Goal: Task Accomplishment & Management: Complete application form

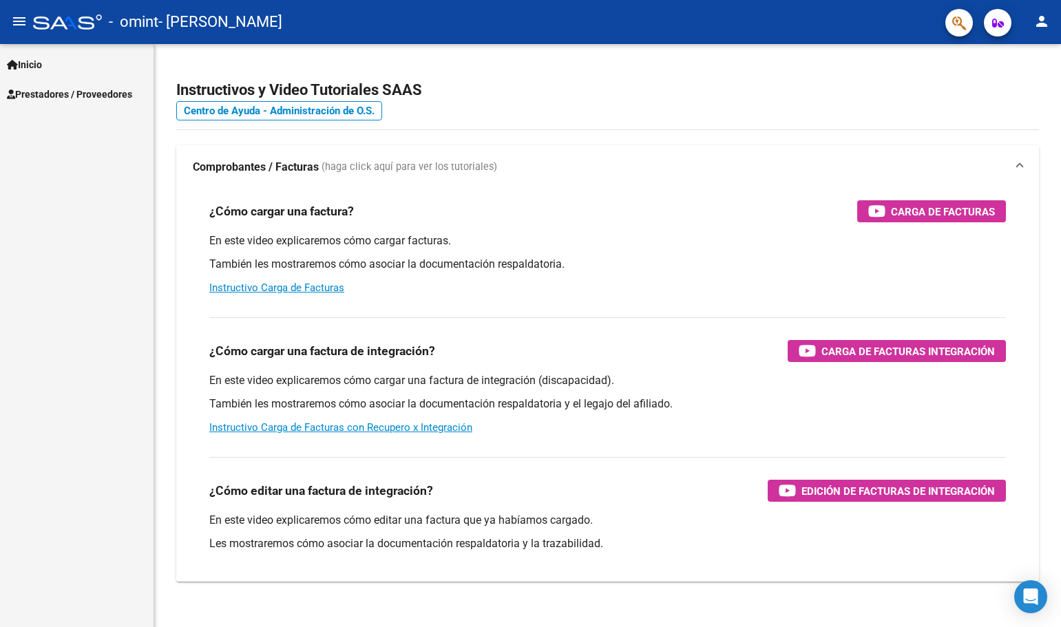
click at [71, 97] on span "Prestadores / Proveedores" at bounding box center [69, 94] width 125 height 15
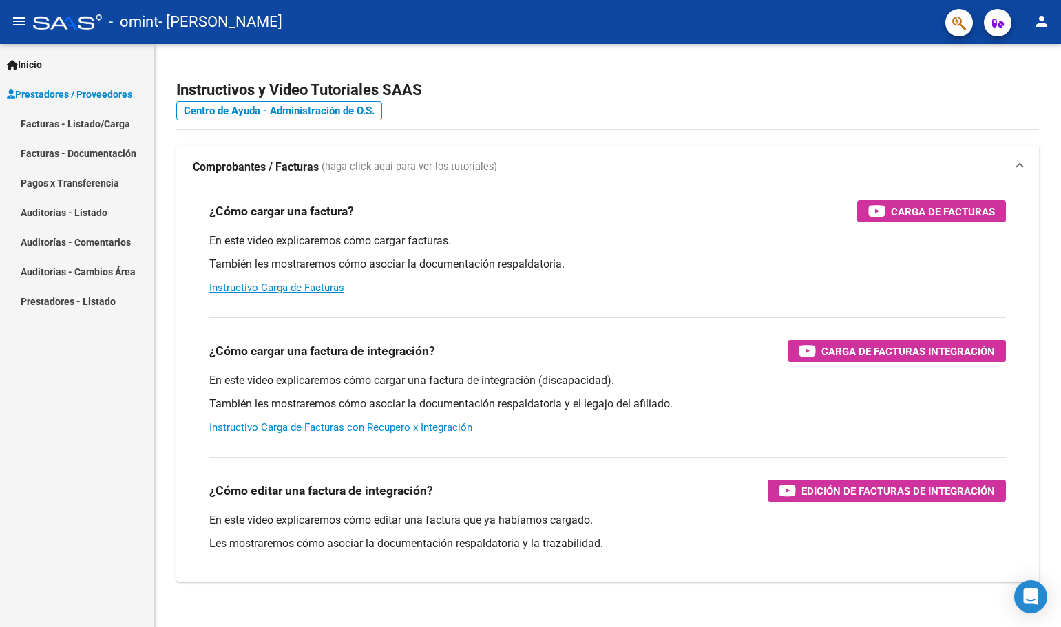
click at [87, 155] on link "Facturas - Documentación" at bounding box center [77, 153] width 154 height 30
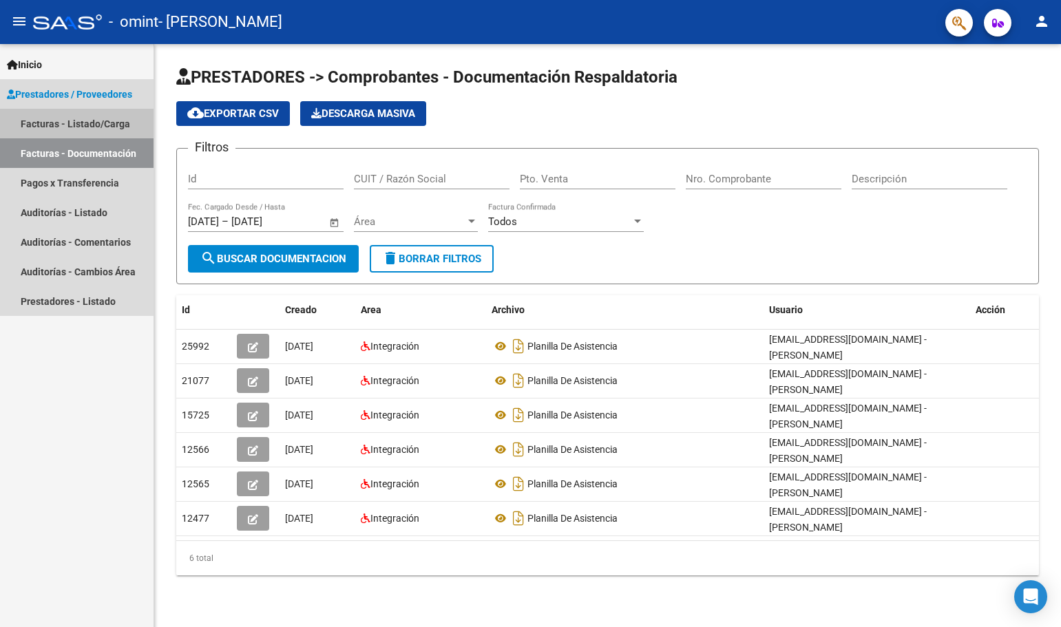
click at [105, 124] on link "Facturas - Listado/Carga" at bounding box center [77, 124] width 154 height 30
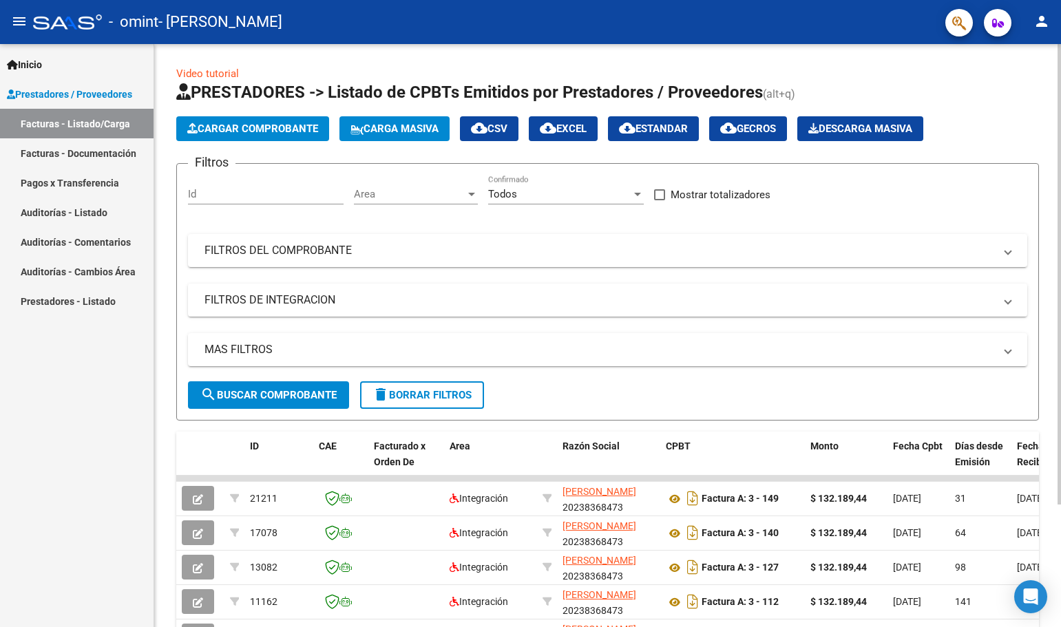
click at [277, 136] on button "Cargar Comprobante" at bounding box center [252, 128] width 153 height 25
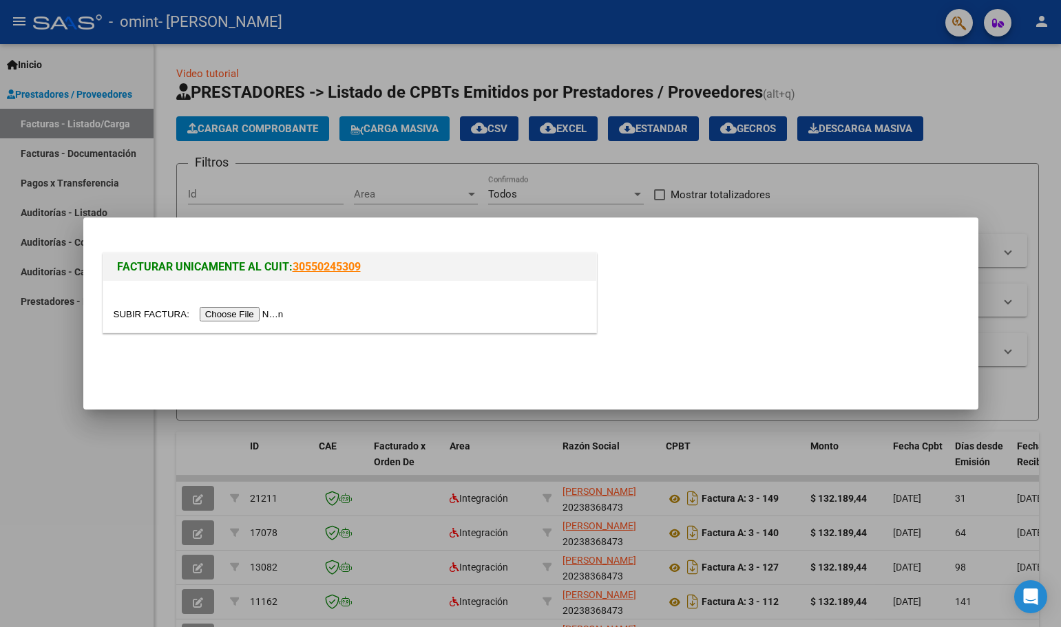
click at [255, 316] on input "file" at bounding box center [201, 314] width 174 height 14
click at [54, 355] on div at bounding box center [530, 313] width 1061 height 627
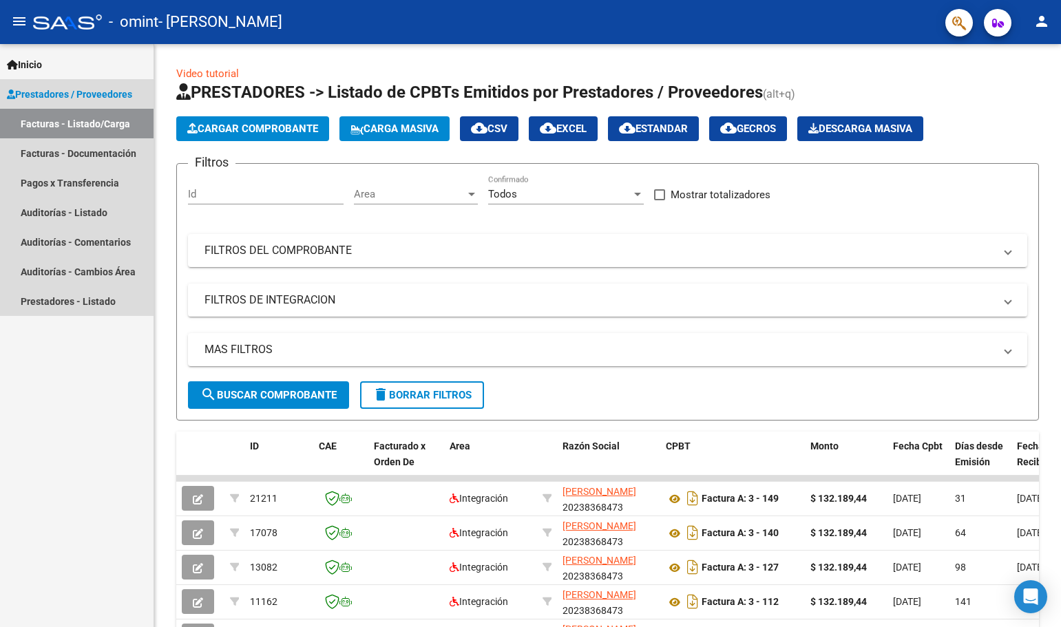
click at [107, 80] on link "Prestadores / Proveedores" at bounding box center [77, 94] width 154 height 30
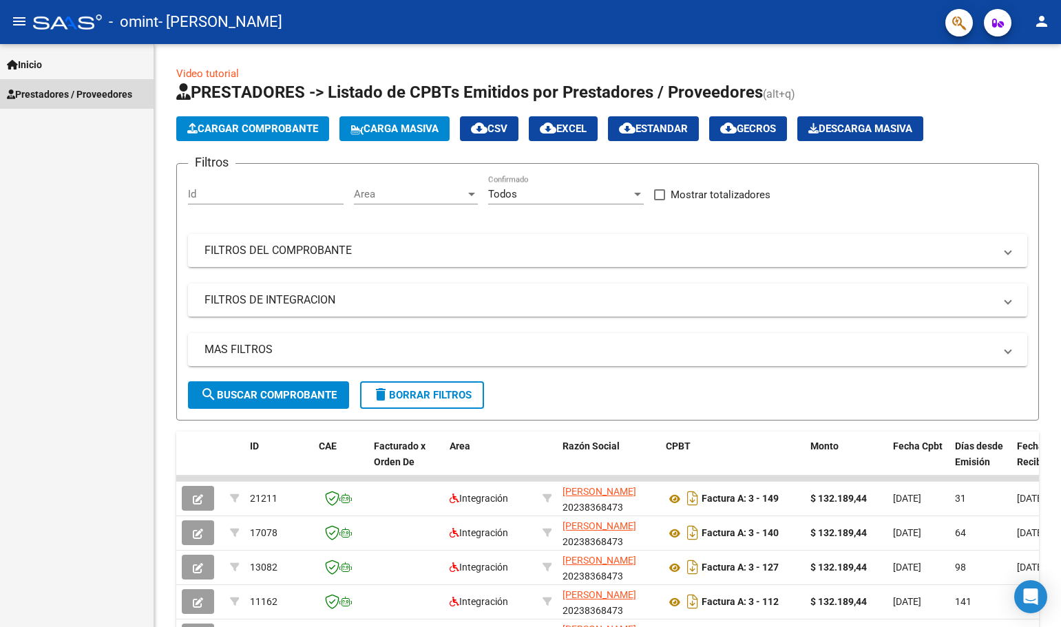
click at [108, 80] on link "Prestadores / Proveedores" at bounding box center [77, 94] width 154 height 30
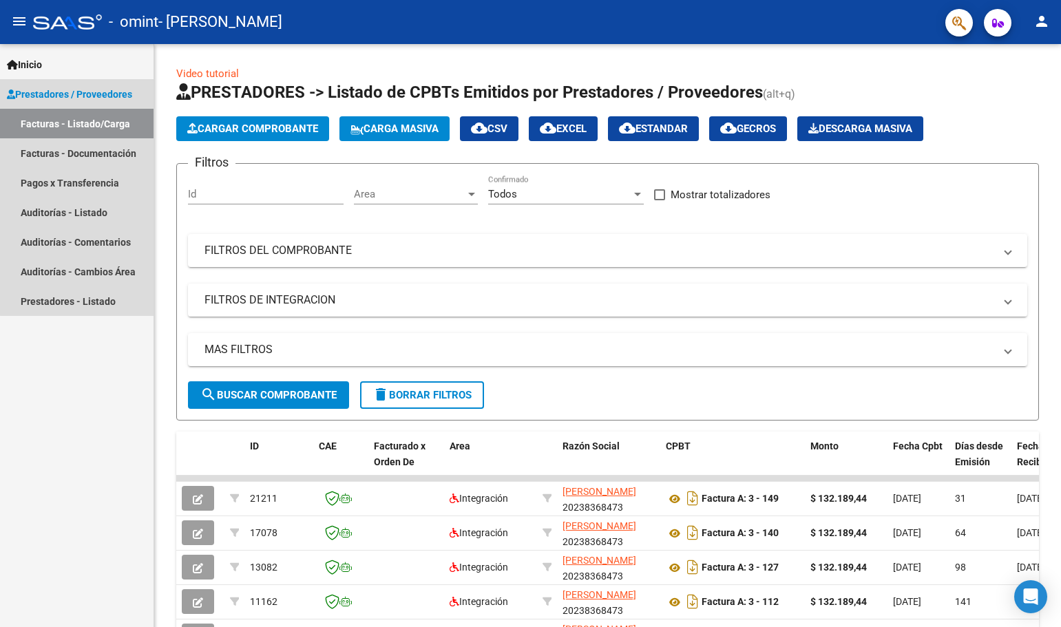
click at [112, 117] on link "Facturas - Listado/Carga" at bounding box center [77, 124] width 154 height 30
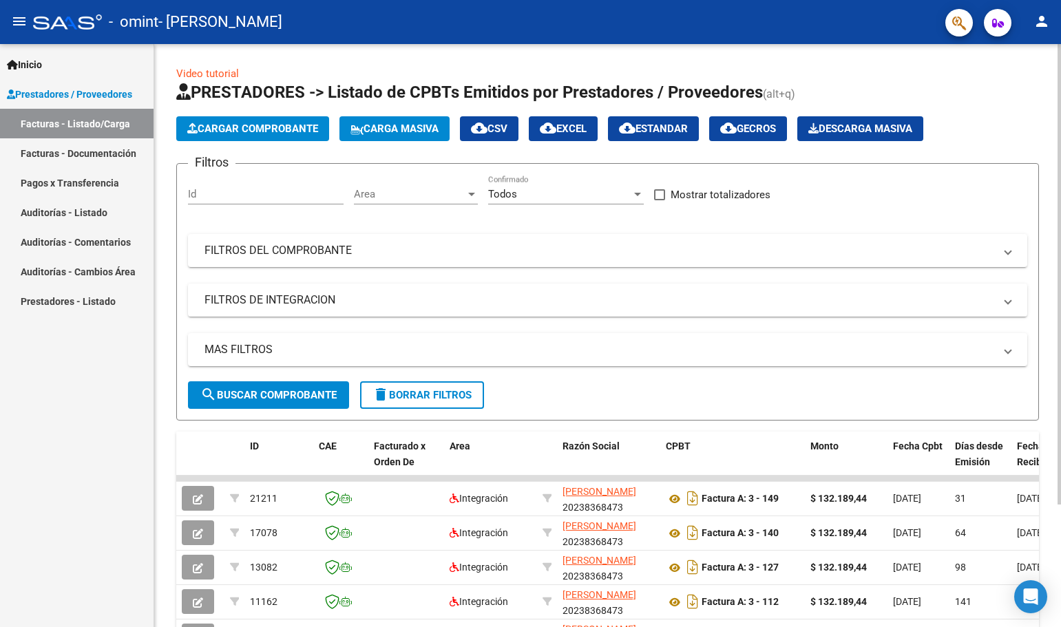
click at [246, 136] on button "Cargar Comprobante" at bounding box center [252, 128] width 153 height 25
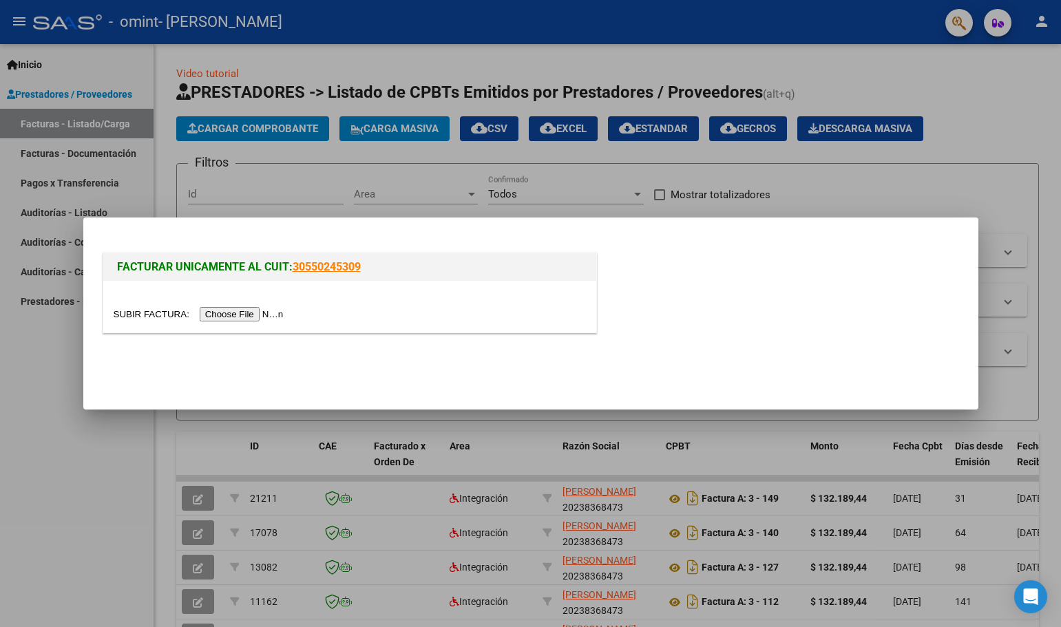
click at [258, 315] on input "file" at bounding box center [201, 314] width 174 height 14
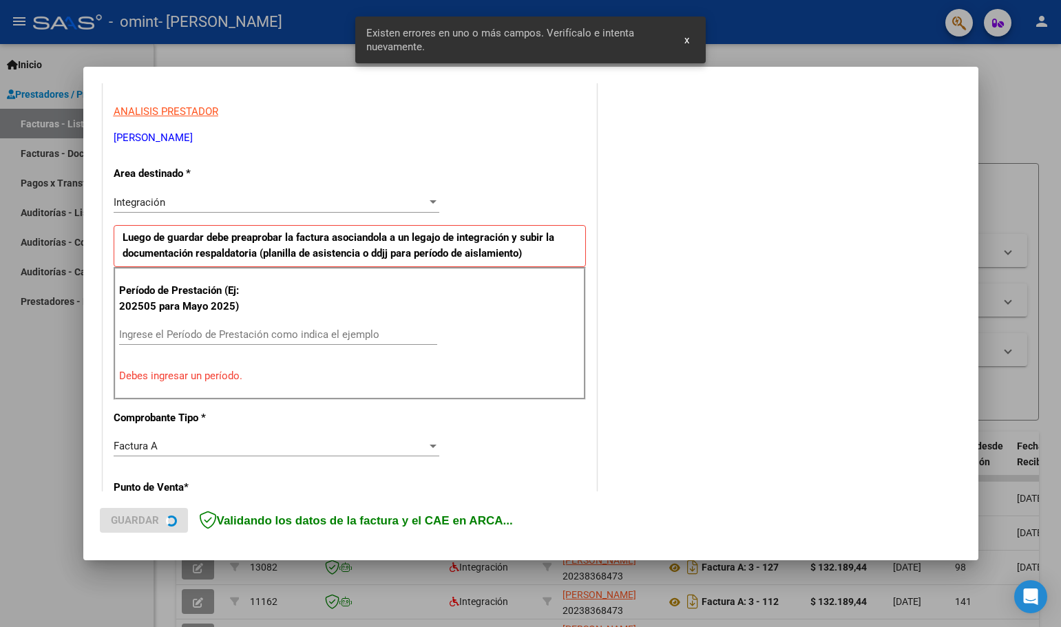
scroll to position [250, 0]
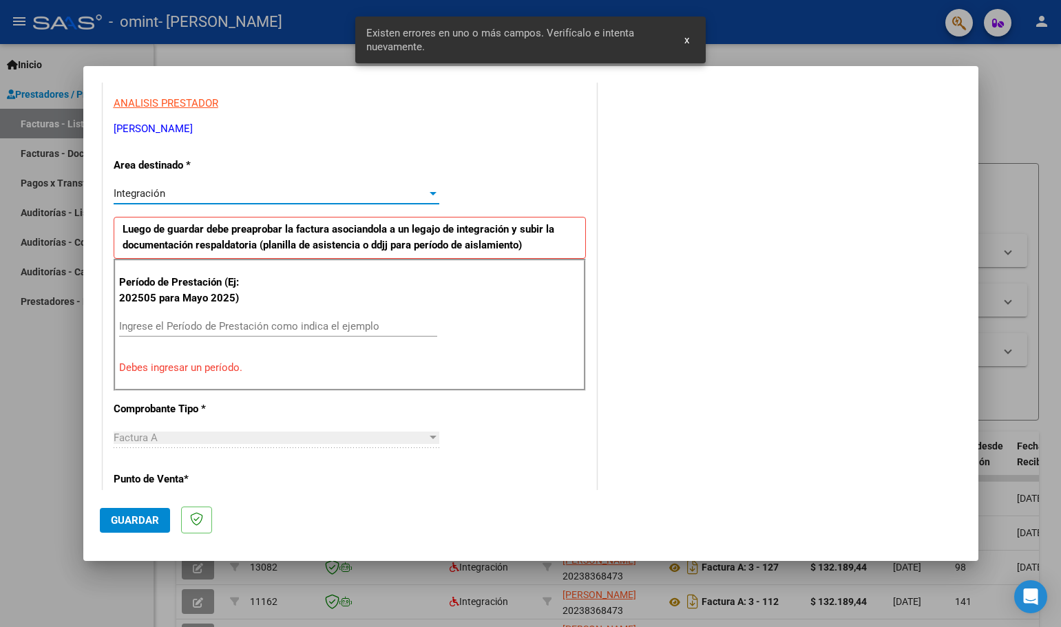
click at [257, 198] on div "Integración" at bounding box center [270, 193] width 313 height 12
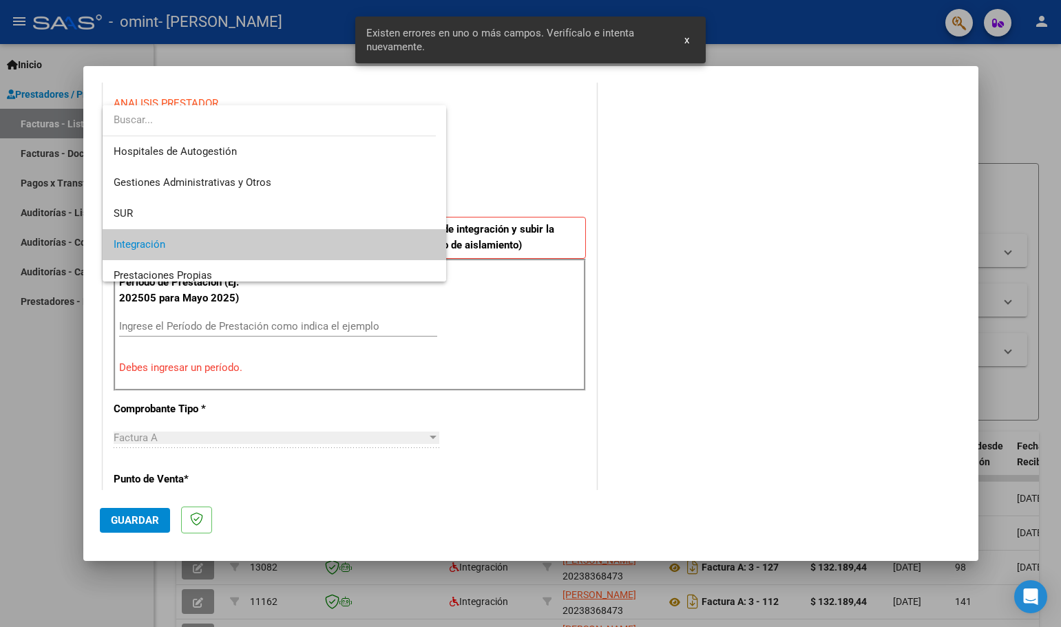
scroll to position [52, 0]
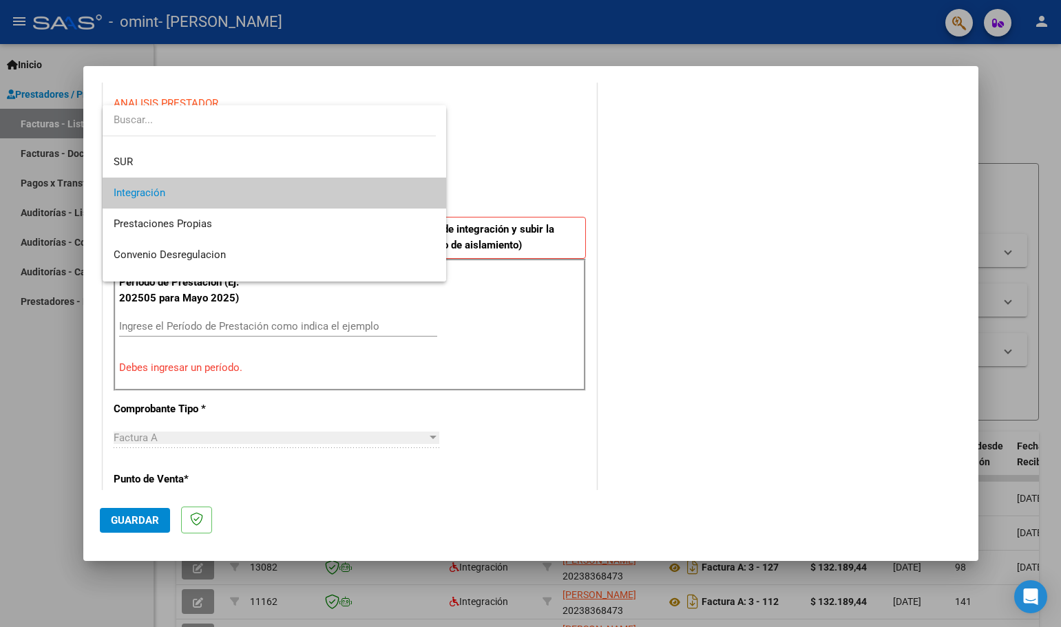
click at [552, 180] on div at bounding box center [530, 313] width 1061 height 627
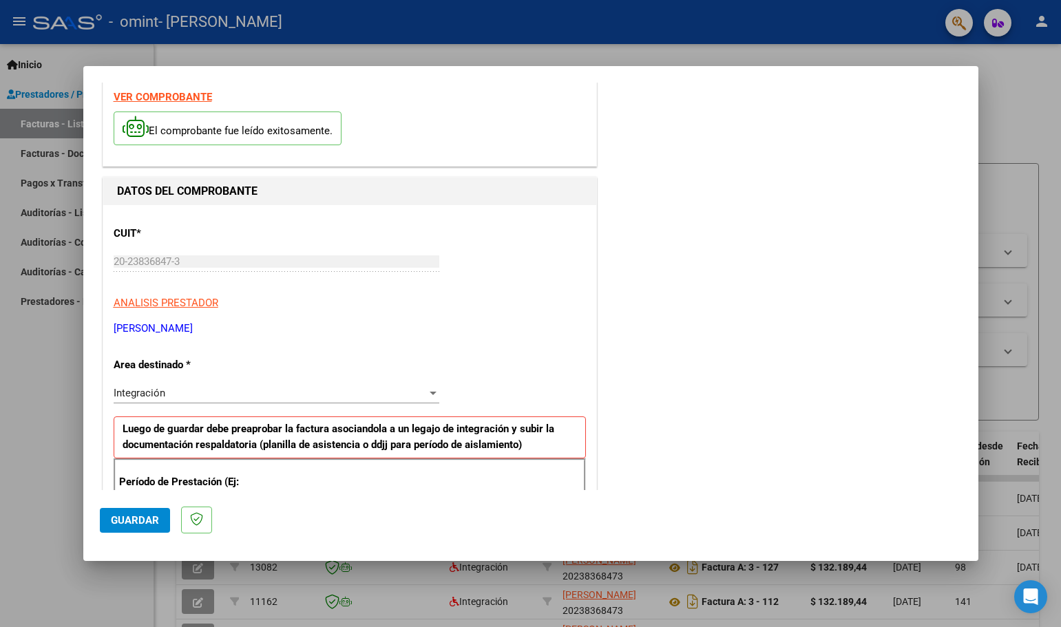
scroll to position [275, 0]
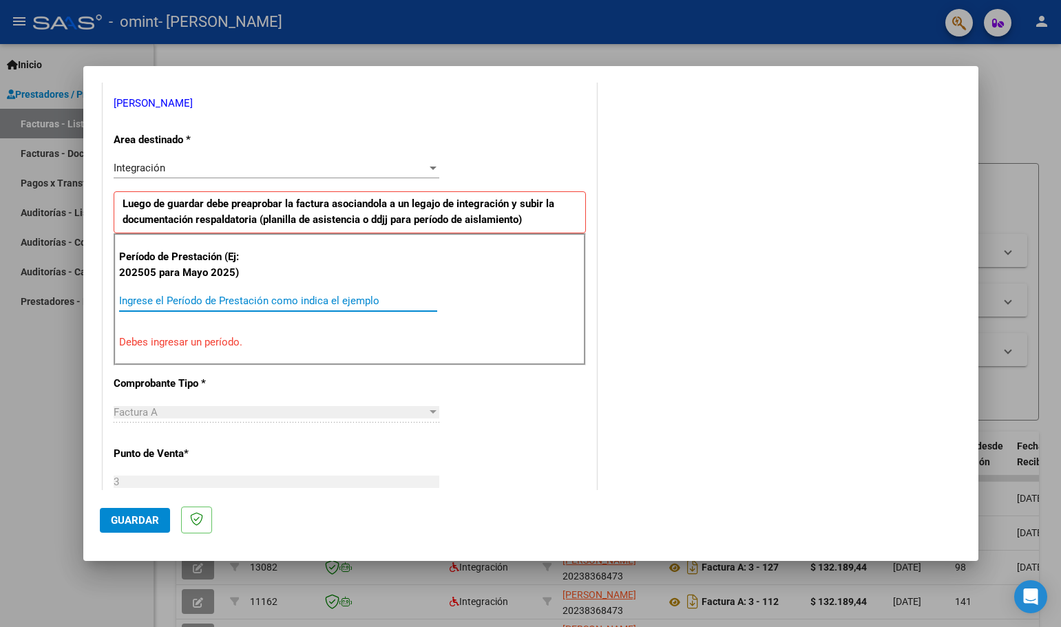
click at [251, 302] on input "Ingrese el Período de Prestación como indica el ejemplo" at bounding box center [278, 301] width 318 height 12
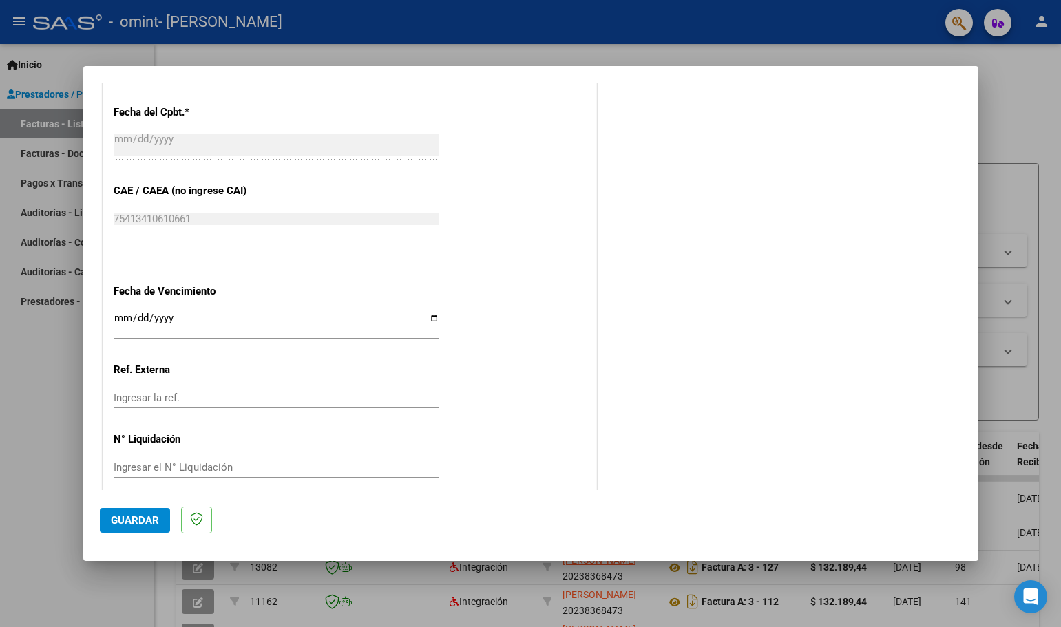
scroll to position [804, 0]
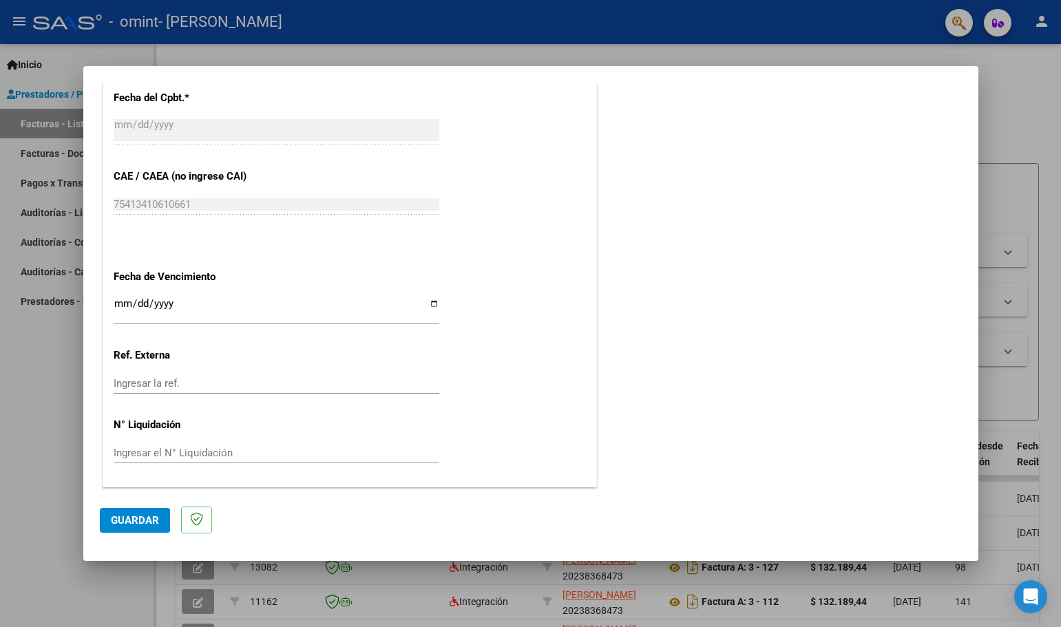
type input "202509"
click at [120, 306] on input "Ingresar la fecha" at bounding box center [277, 309] width 326 height 22
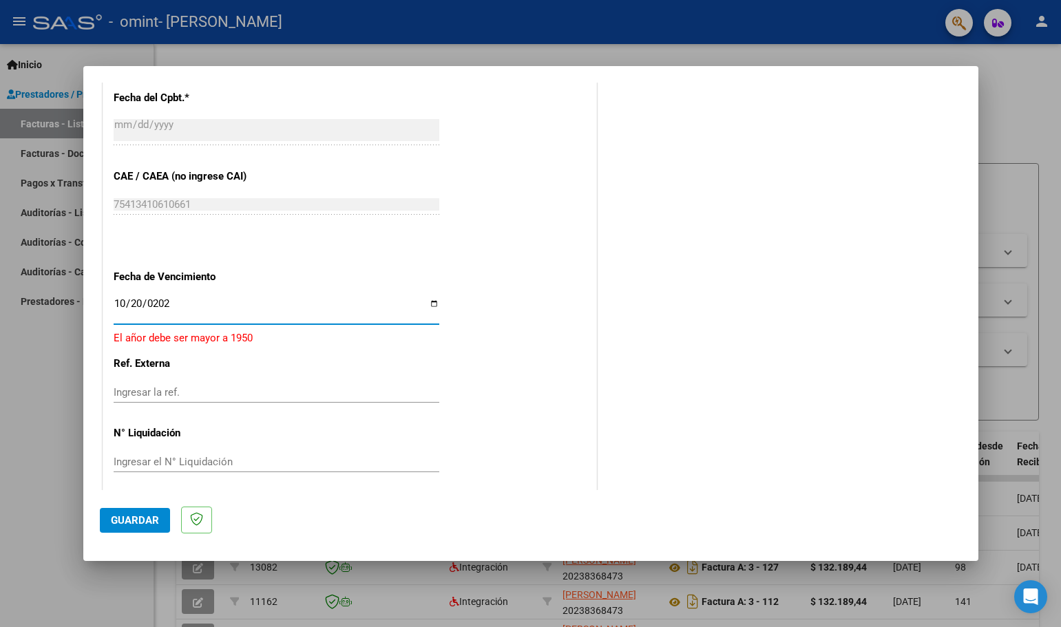
type input "[DATE]"
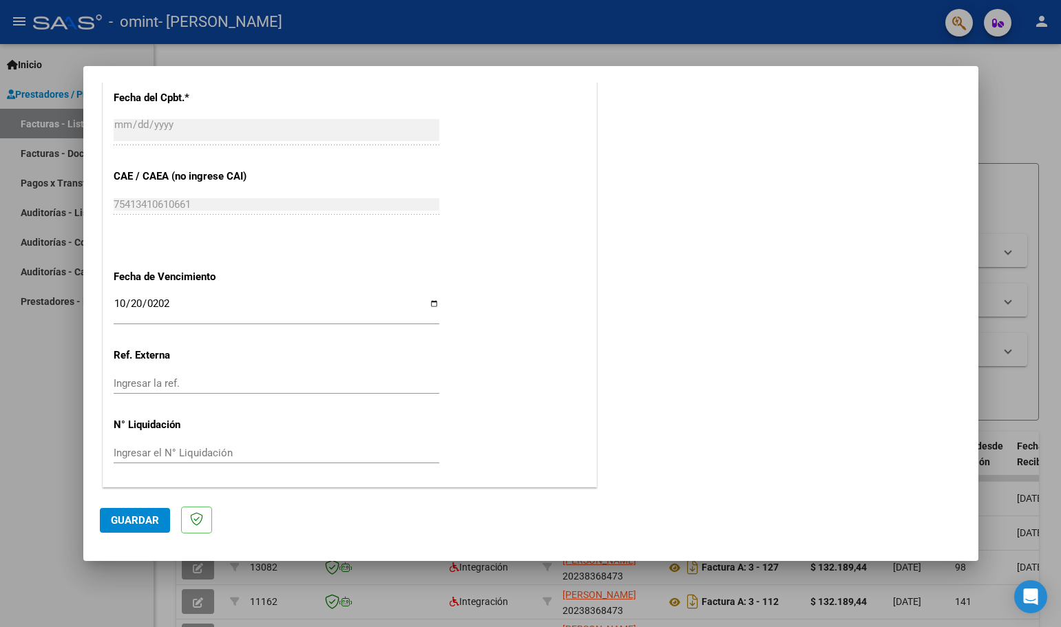
click at [201, 376] on div "Ingresar la ref." at bounding box center [277, 383] width 326 height 21
click at [127, 515] on span "Guardar" at bounding box center [135, 520] width 48 height 12
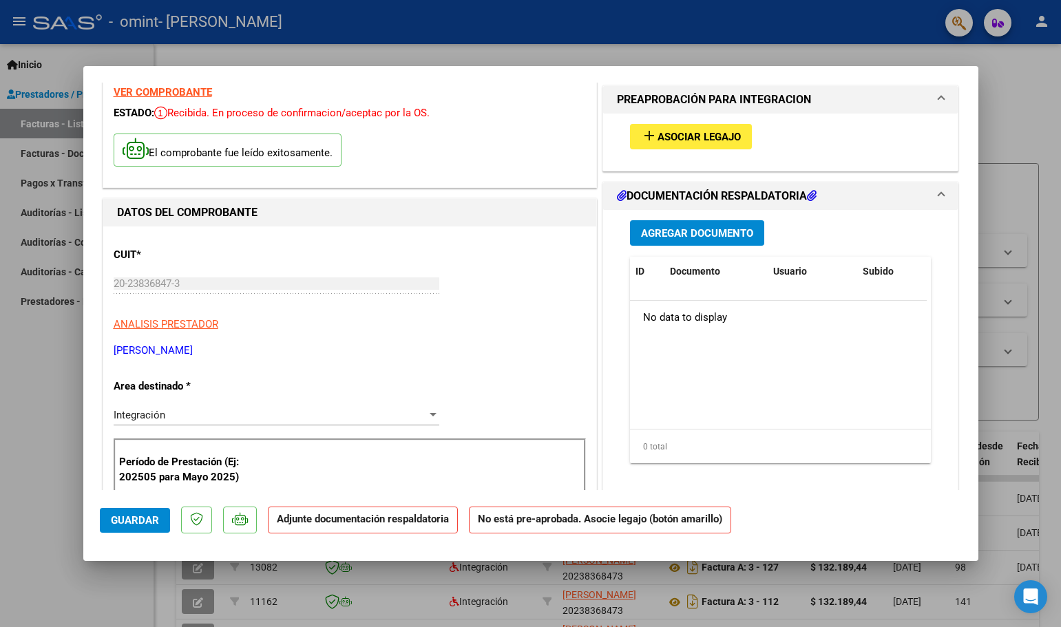
scroll to position [0, 0]
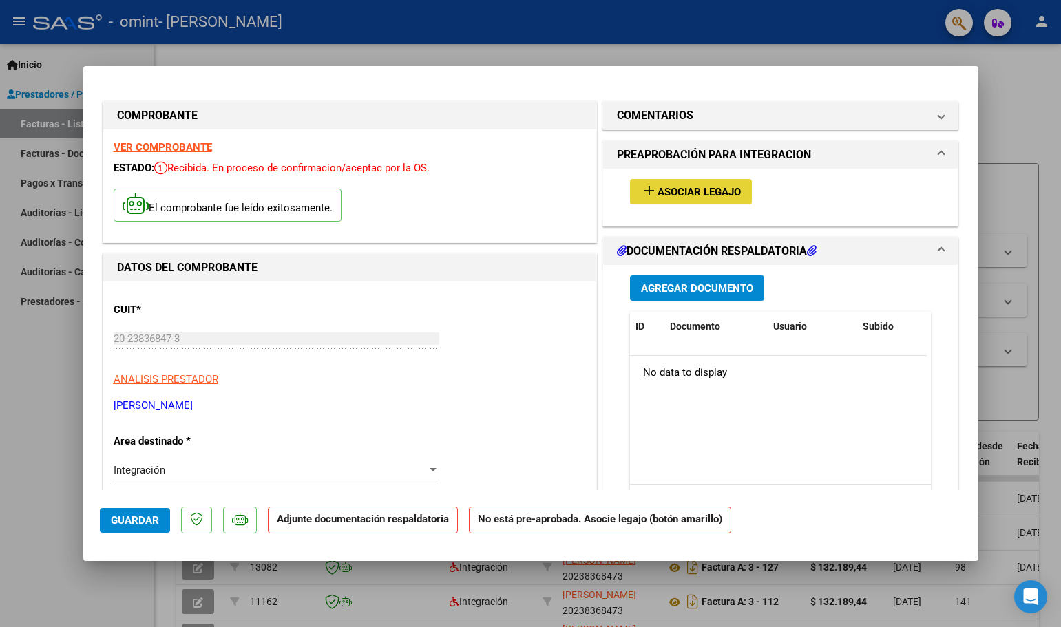
click at [719, 196] on span "Asociar Legajo" at bounding box center [698, 192] width 83 height 12
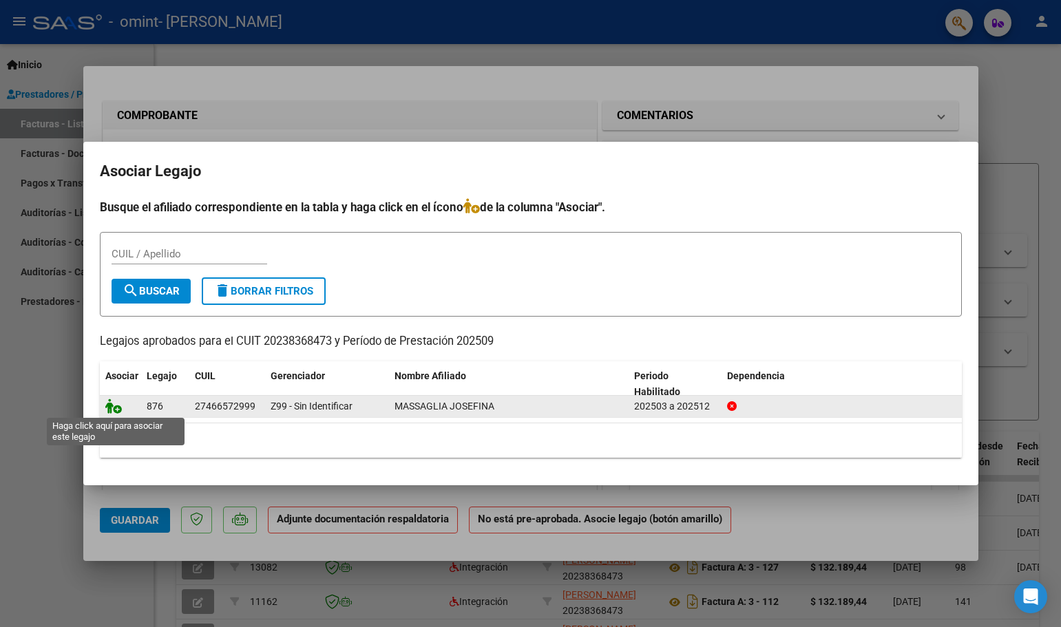
click at [109, 403] on icon at bounding box center [113, 406] width 17 height 15
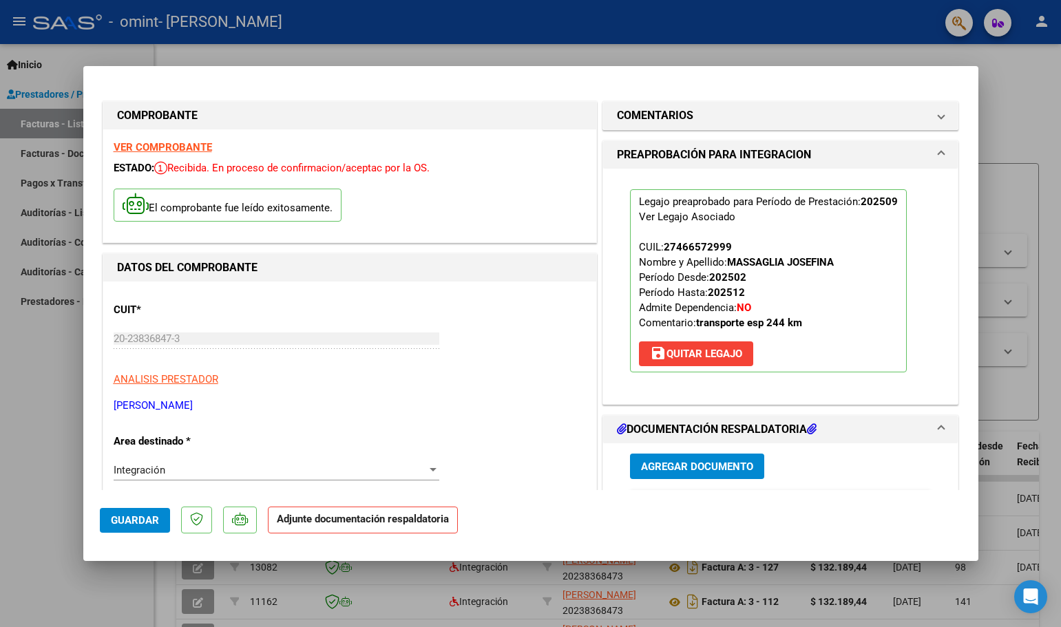
click at [715, 465] on span "Agregar Documento" at bounding box center [697, 467] width 112 height 12
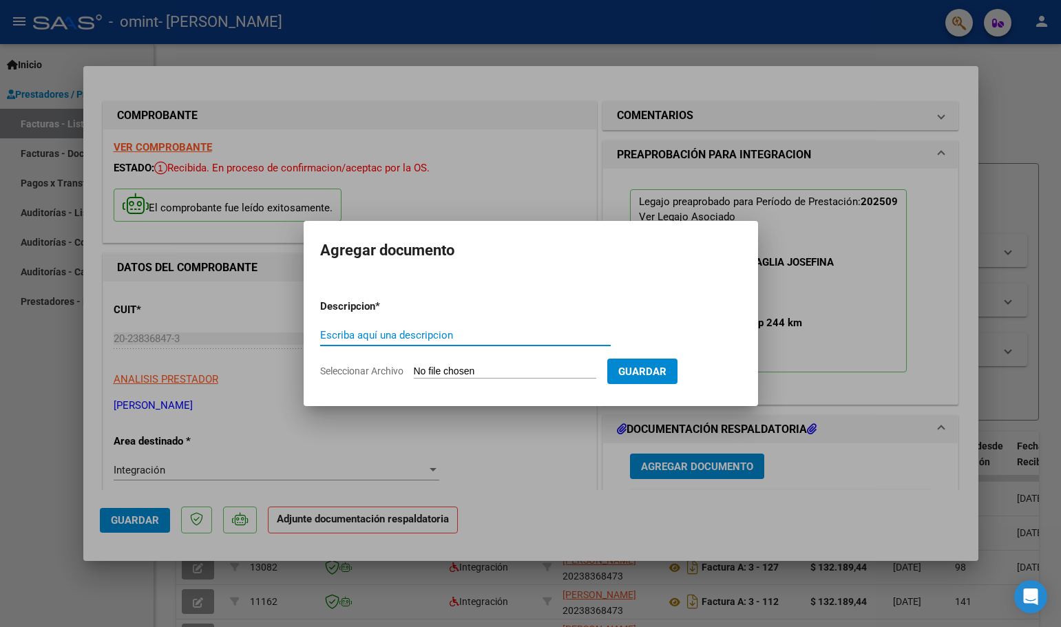
click at [388, 328] on div "Escriba aquí una descripcion" at bounding box center [465, 335] width 291 height 21
type input "p"
type input "PLANILLA DE ASISTENCIA"
click at [487, 372] on input "Seleccionar Archivo" at bounding box center [505, 372] width 182 height 13
type input "C:\fakepath\HOJA DE ASISTENCIA_20238368473_00000153.pdf"
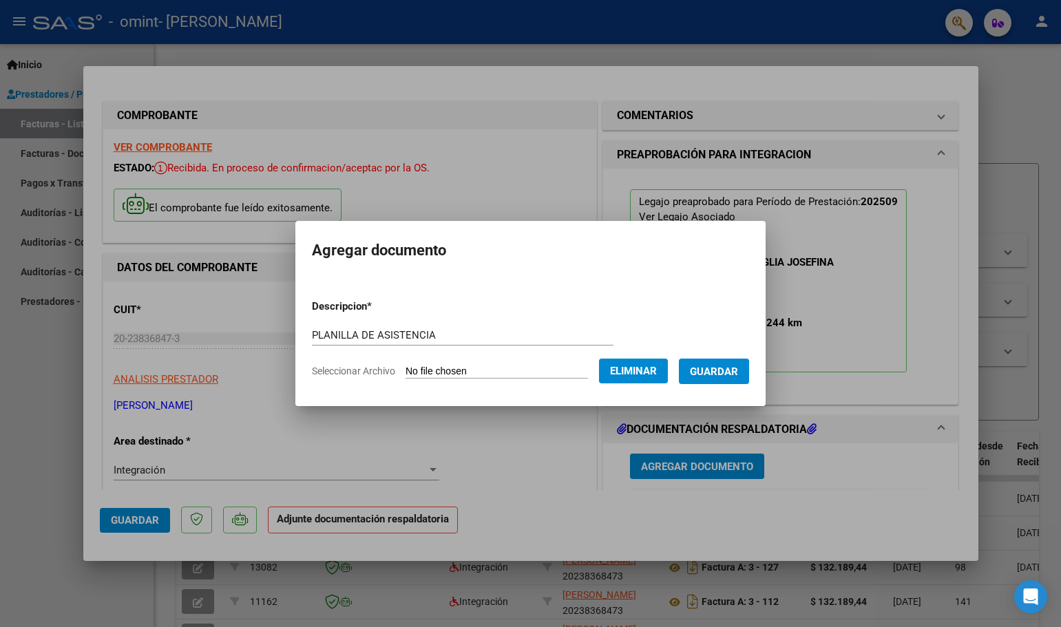
click at [738, 370] on span "Guardar" at bounding box center [714, 372] width 48 height 12
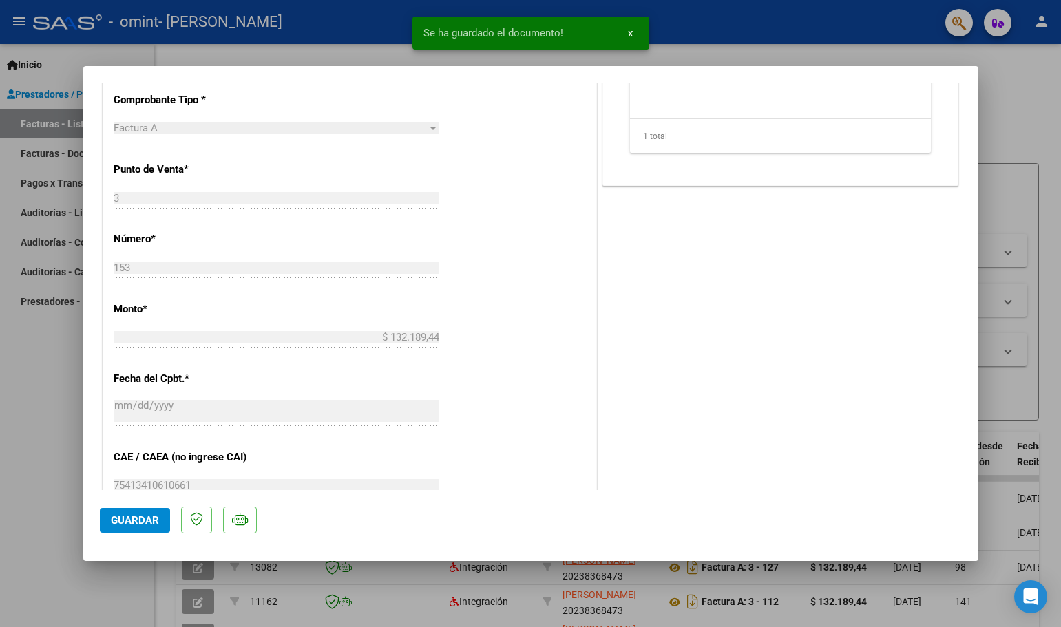
scroll to position [551, 0]
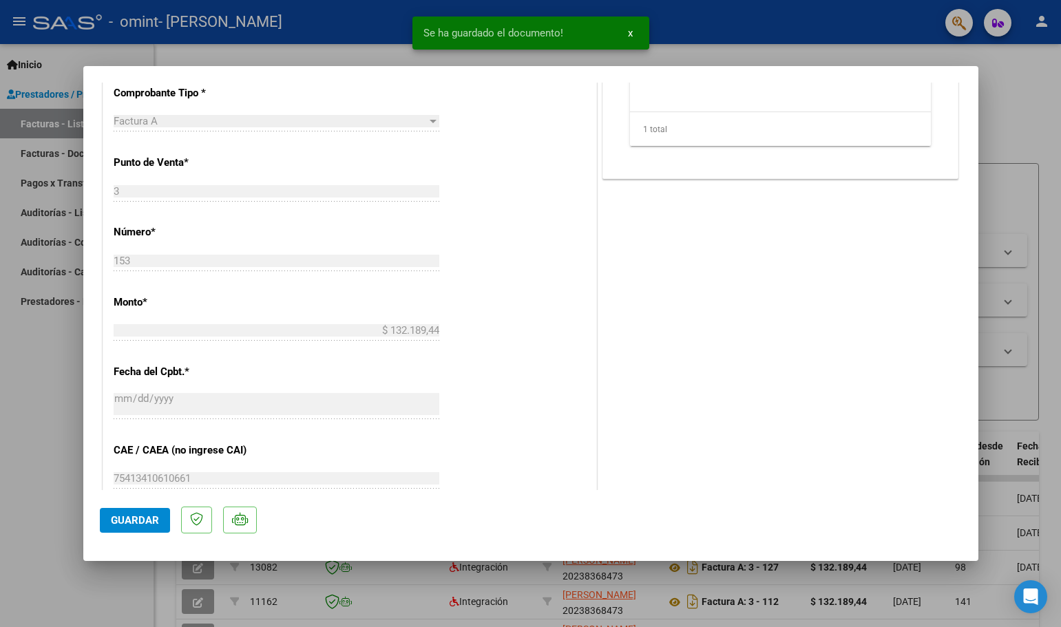
click at [140, 519] on span "Guardar" at bounding box center [135, 520] width 48 height 12
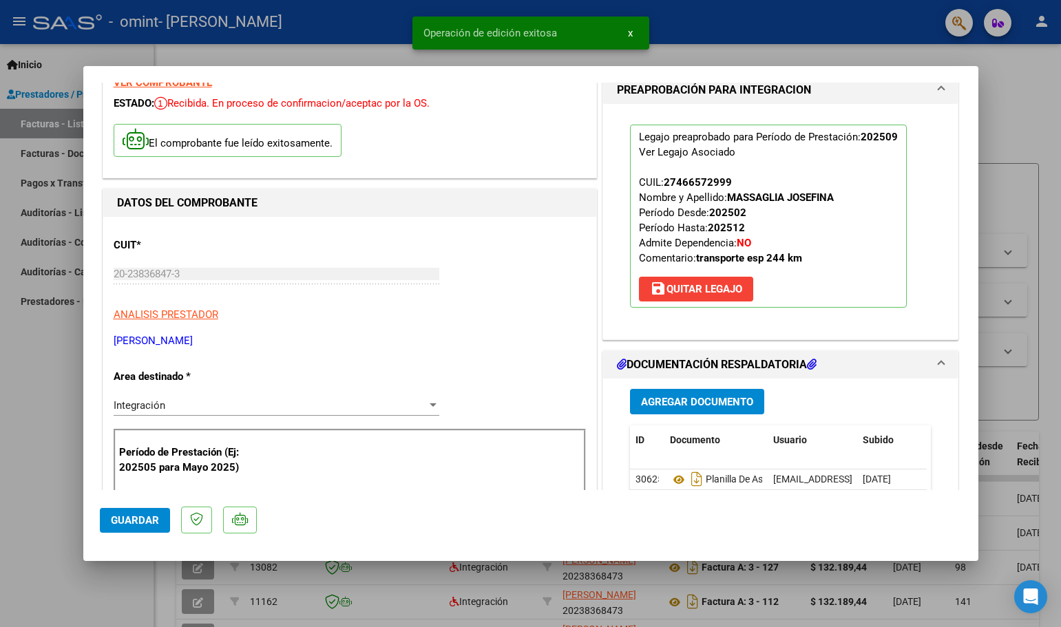
scroll to position [0, 0]
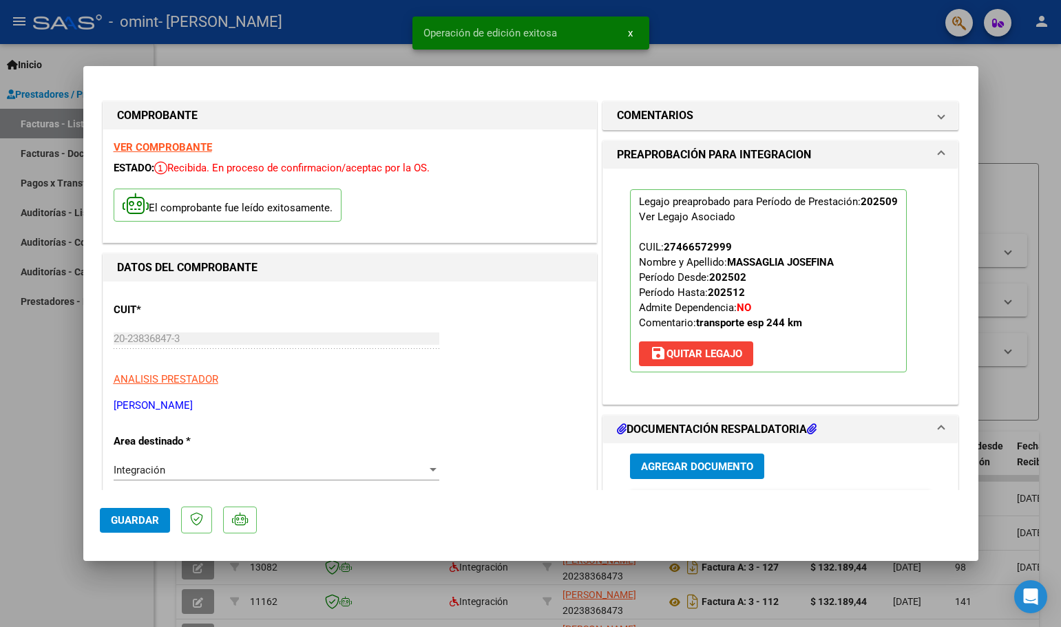
click at [1035, 120] on div at bounding box center [530, 313] width 1061 height 627
type input "$ 0,00"
